Goal: Transaction & Acquisition: Obtain resource

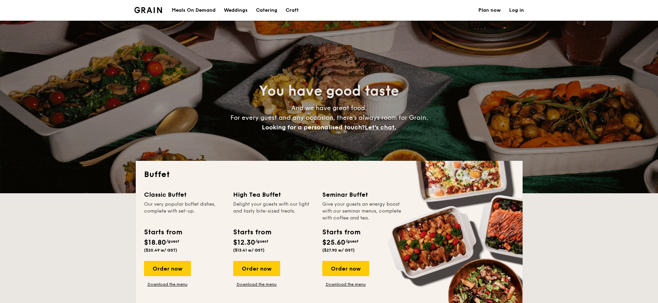
select select
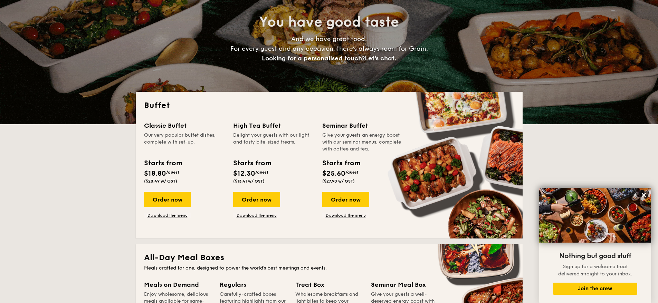
scroll to position [104, 0]
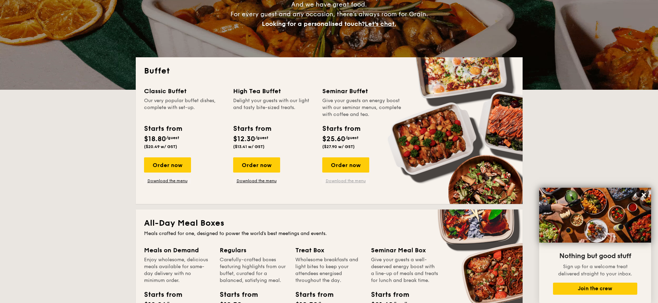
click at [356, 179] on link "Download the menu" at bounding box center [345, 181] width 47 height 6
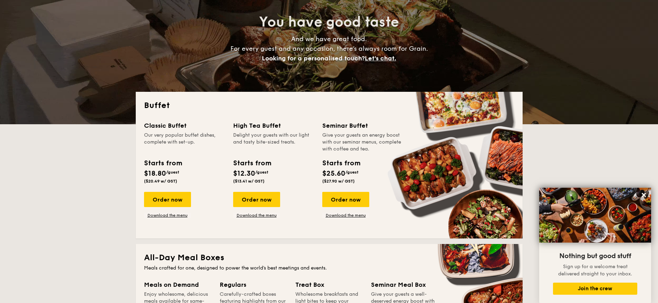
scroll to position [0, 0]
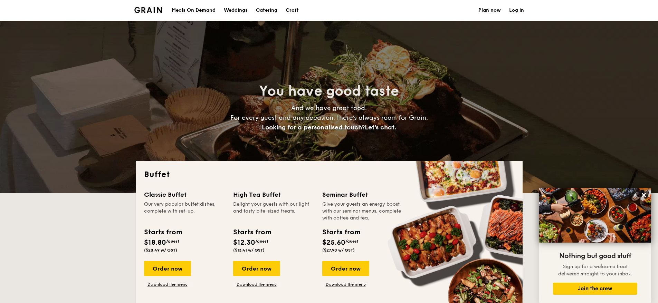
click at [265, 12] on h1 "Catering" at bounding box center [266, 10] width 21 height 21
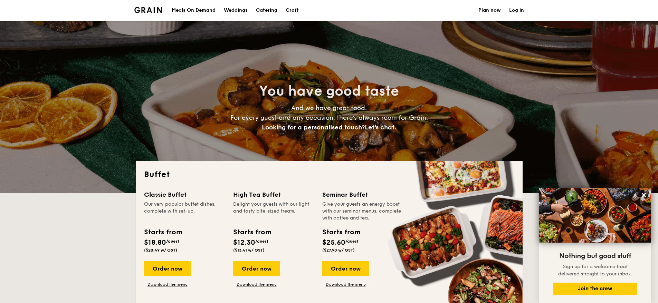
click at [266, 11] on h1 "Catering" at bounding box center [266, 10] width 21 height 21
click at [153, 8] on img at bounding box center [148, 10] width 28 height 6
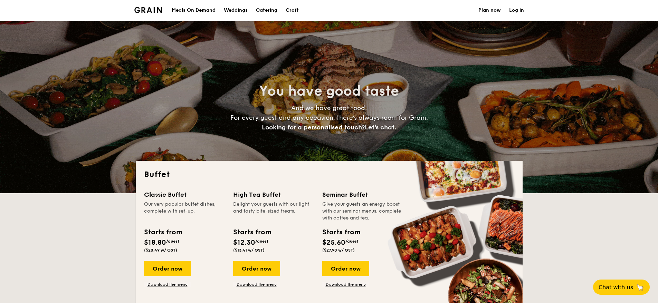
select select
click at [231, 12] on div "Weddings" at bounding box center [236, 10] width 24 height 21
